Goal: Information Seeking & Learning: Learn about a topic

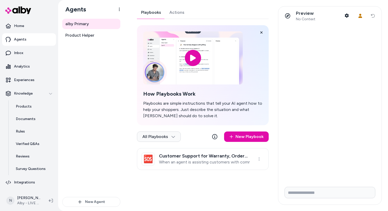
click at [177, 14] on link "Actions" at bounding box center [176, 12] width 23 height 12
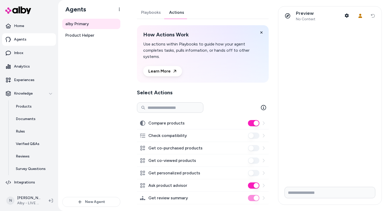
scroll to position [6, 0]
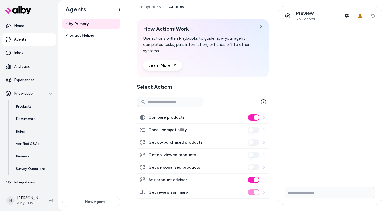
click at [264, 192] on icon at bounding box center [264, 191] width 2 height 3
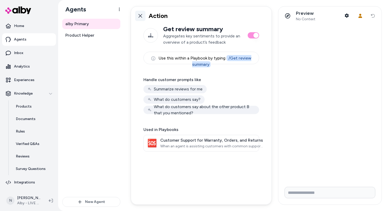
click at [139, 17] on icon at bounding box center [140, 16] width 4 height 4
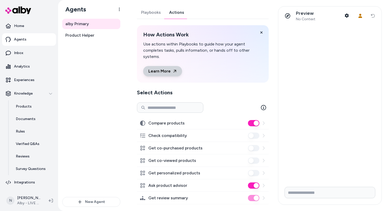
scroll to position [6, 0]
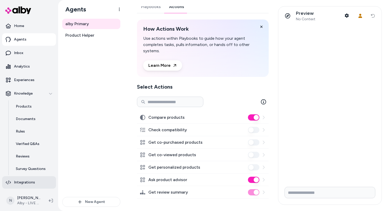
click at [25, 182] on p "Integrations" at bounding box center [24, 181] width 21 height 5
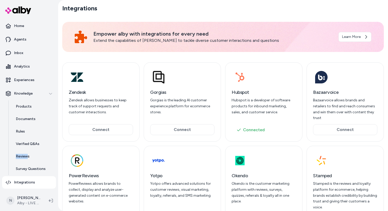
scroll to position [26, 0]
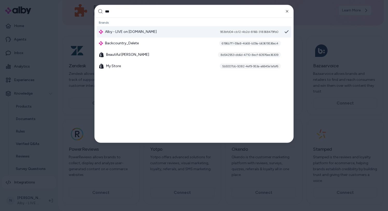
type input "***"
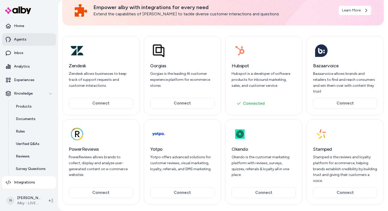
click at [25, 38] on p "Agents" at bounding box center [20, 39] width 12 height 5
click at [31, 40] on link "Agents" at bounding box center [29, 39] width 54 height 12
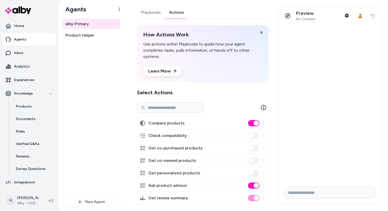
click at [178, 11] on link "Actions" at bounding box center [176, 12] width 23 height 12
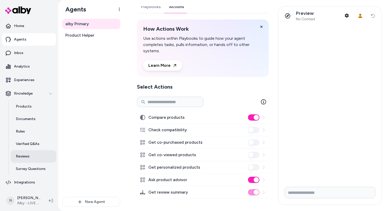
click at [25, 157] on p "Reviews" at bounding box center [23, 156] width 14 height 5
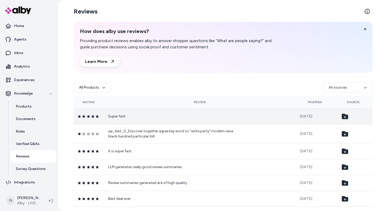
click at [125, 119] on td "Super fast" at bounding box center [200, 116] width 192 height 16
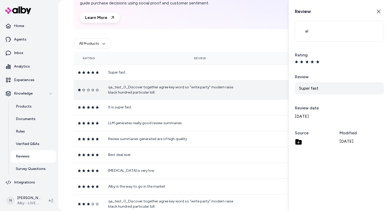
scroll to position [47, 0]
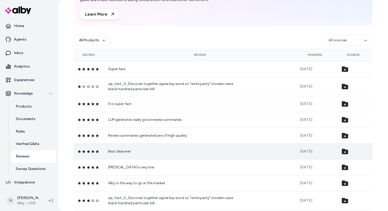
click at [131, 151] on p "Best deal ever" at bounding box center [173, 151] width 130 height 5
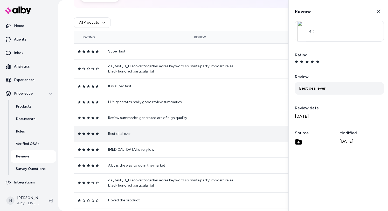
scroll to position [67, 0]
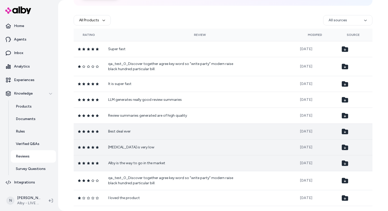
click at [135, 150] on td "Hallucination is very low" at bounding box center [200, 147] width 192 height 16
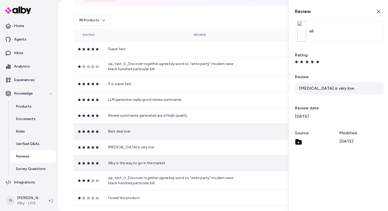
click at [299, 143] on icon at bounding box center [298, 141] width 6 height 5
click at [378, 12] on icon "button" at bounding box center [379, 11] width 4 height 4
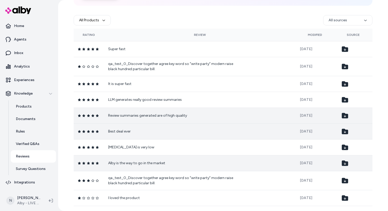
scroll to position [78, 0]
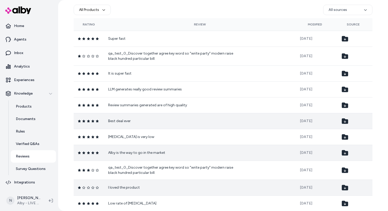
click at [233, 185] on p "I loved the product" at bounding box center [173, 187] width 130 height 5
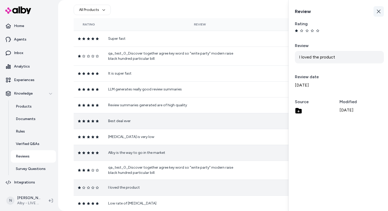
click at [379, 12] on icon "button" at bounding box center [379, 11] width 4 height 4
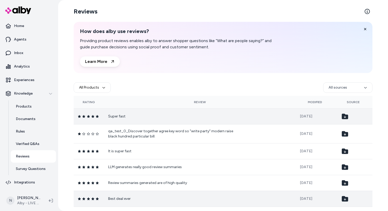
click at [345, 120] on td at bounding box center [353, 116] width 38 height 16
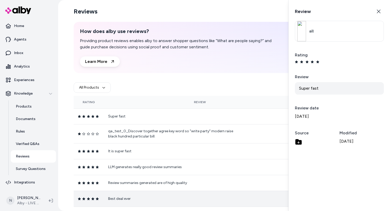
click at [298, 143] on icon at bounding box center [298, 141] width 6 height 5
click at [299, 142] on icon at bounding box center [298, 141] width 6 height 5
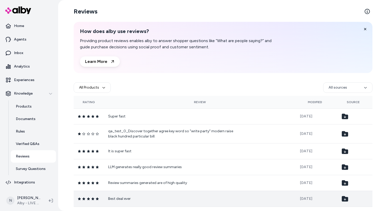
click at [339, 93] on div "All Products All sources" at bounding box center [223, 87] width 299 height 17
click at [341, 88] on html "Home Agents Inbox Analytics Experiences Knowledge Products Documents Rules Veri…" at bounding box center [194, 105] width 388 height 211
click at [100, 89] on button "All Products" at bounding box center [92, 87] width 37 height 10
click at [350, 88] on html "Home Agents Inbox Analytics Experiences Knowledge Products Documents Rules Veri…" at bounding box center [194, 105] width 388 height 211
click at [343, 87] on html "Home Agents Inbox Analytics Experiences Knowledge Products Documents Rules Veri…" at bounding box center [194, 105] width 388 height 211
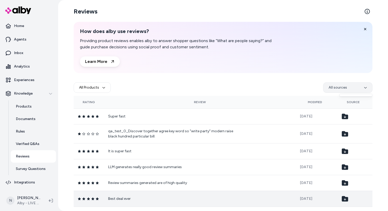
click at [343, 87] on html "Home Agents Inbox Analytics Experiences Knowledge Products Documents Rules Veri…" at bounding box center [194, 105] width 388 height 211
click at [288, 85] on html "Home Agents Inbox Analytics Experiences Knowledge Products Documents Rules Veri…" at bounding box center [194, 105] width 388 height 211
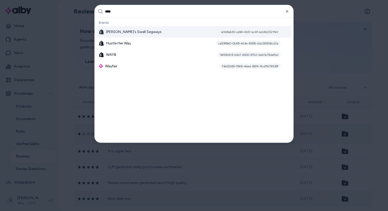
type input "*****"
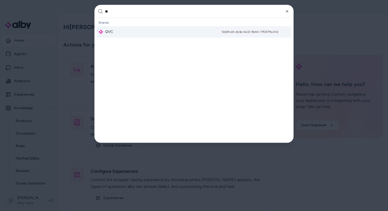
type input "***"
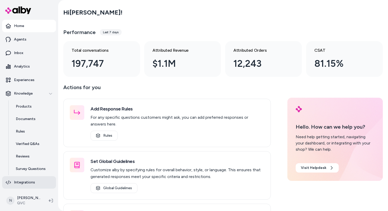
click at [34, 186] on link "Integrations" at bounding box center [29, 182] width 54 height 12
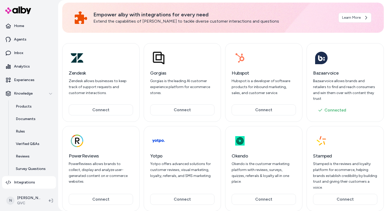
scroll to position [26, 0]
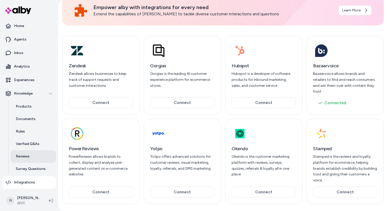
click at [33, 157] on link "Reviews" at bounding box center [33, 156] width 45 height 12
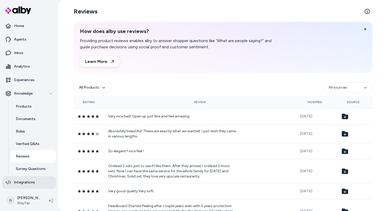
click at [31, 177] on link "Integrations" at bounding box center [29, 182] width 54 height 12
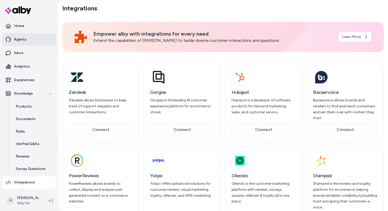
click at [30, 44] on link "Agents" at bounding box center [29, 39] width 54 height 12
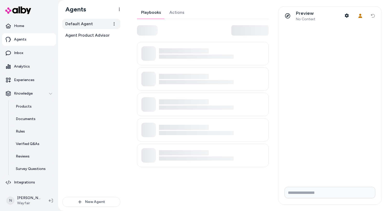
click at [90, 24] on span "Default Agent" at bounding box center [78, 24] width 27 height 6
click at [173, 11] on link "Actions" at bounding box center [176, 12] width 23 height 12
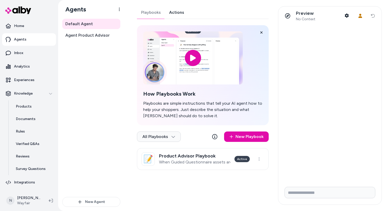
click at [178, 16] on link "Actions" at bounding box center [176, 12] width 23 height 12
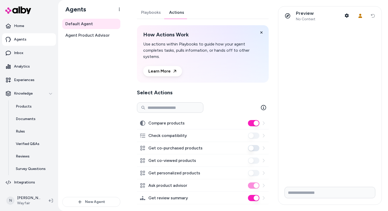
click at [175, 10] on link "Actions" at bounding box center [176, 12] width 23 height 12
